Goal: Task Accomplishment & Management: Manage account settings

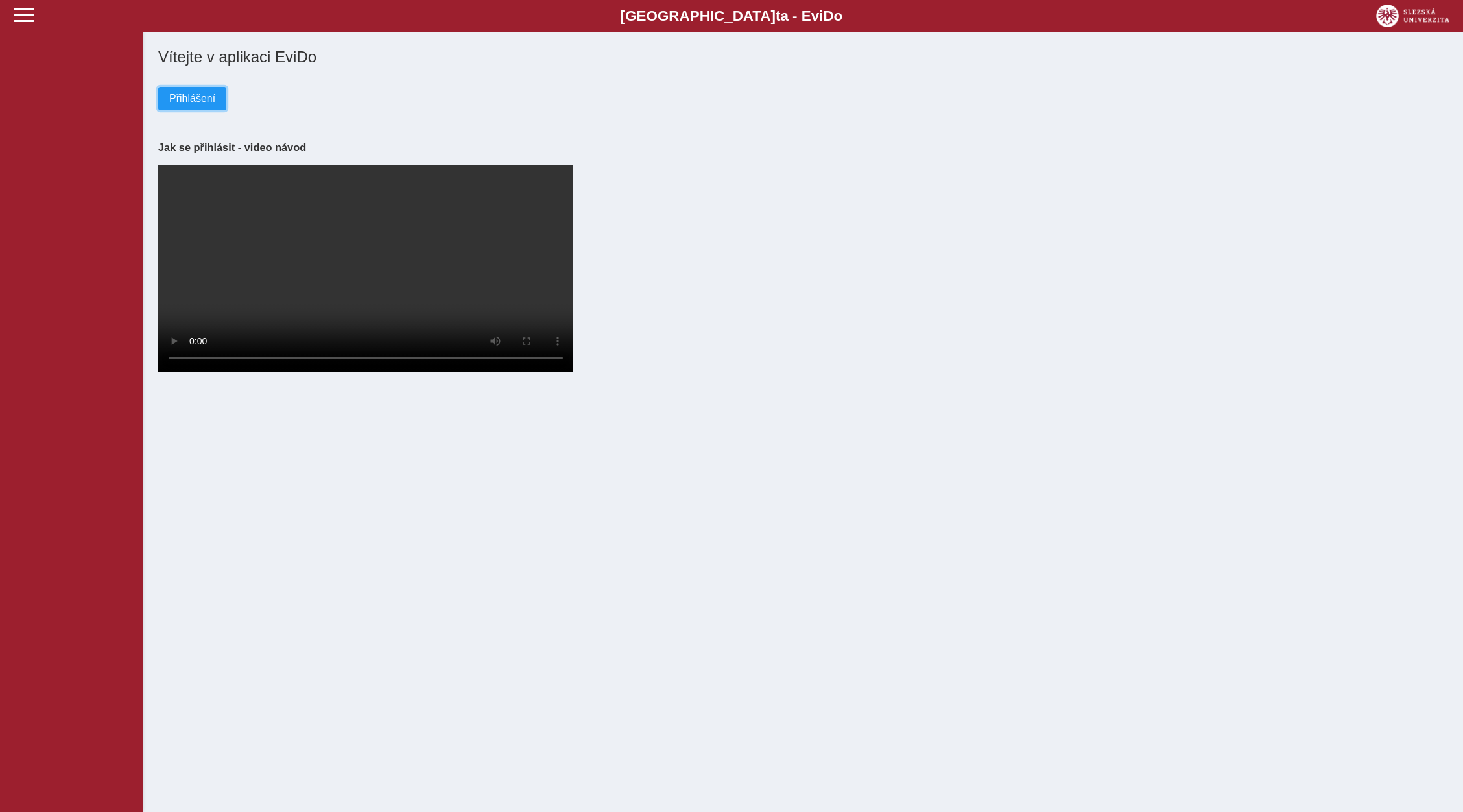
click at [178, 99] on span "Přihlášení" at bounding box center [191, 98] width 46 height 12
click at [188, 104] on span "Přihlášení" at bounding box center [191, 98] width 46 height 12
